Goal: Task Accomplishment & Management: Manage account settings

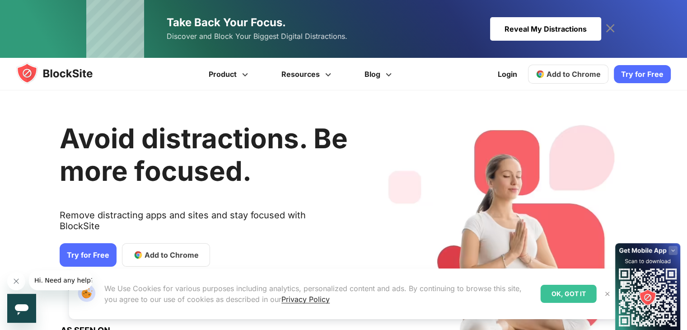
click at [60, 74] on img at bounding box center [63, 73] width 94 height 22
click at [61, 20] on div "Take Back Your Focus. Discover and Block Your Biggest Digital Distractions. Rev…" at bounding box center [343, 29] width 687 height 58
click at [580, 78] on span "Add to Chrome" at bounding box center [574, 74] width 54 height 9
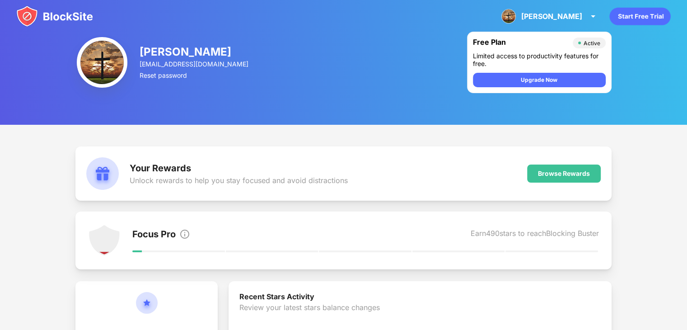
click at [50, 13] on img at bounding box center [54, 16] width 77 height 22
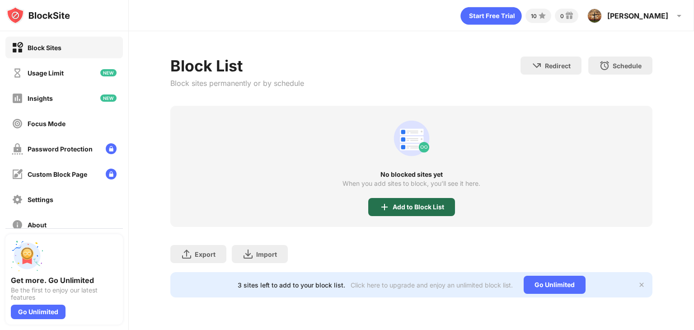
click at [420, 212] on div "Add to Block List" at bounding box center [411, 207] width 87 height 18
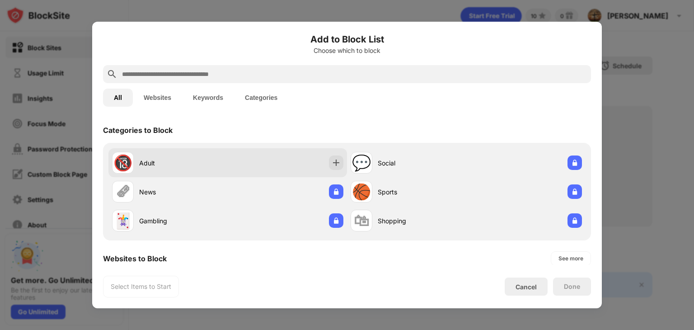
click at [322, 156] on div "🔞 Adult" at bounding box center [227, 162] width 239 height 29
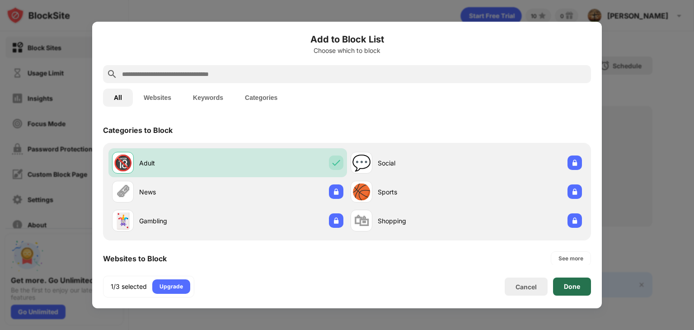
click at [578, 285] on div "Done" at bounding box center [572, 286] width 16 height 7
